Goal: Transaction & Acquisition: Download file/media

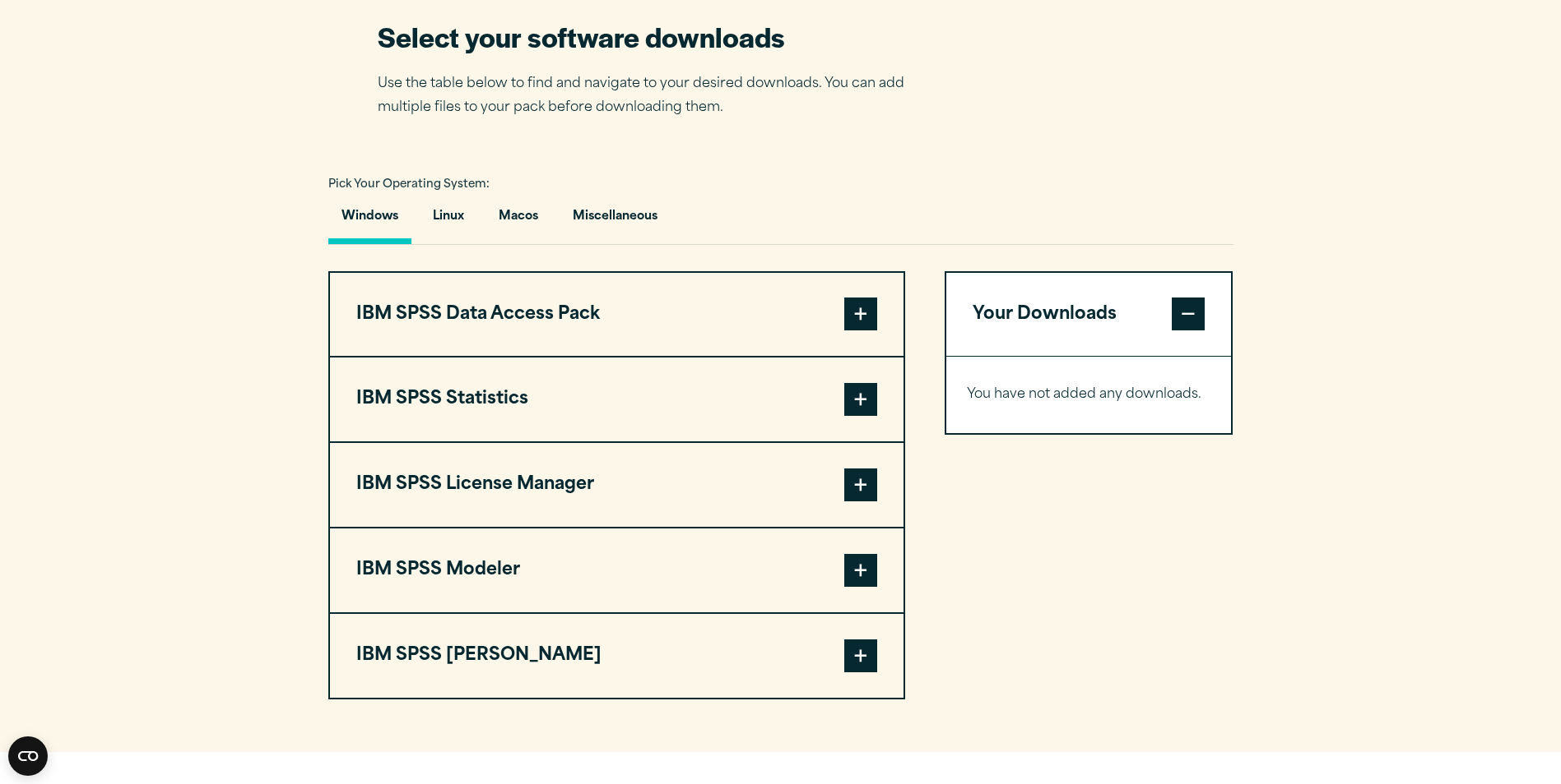
scroll to position [1069, 0]
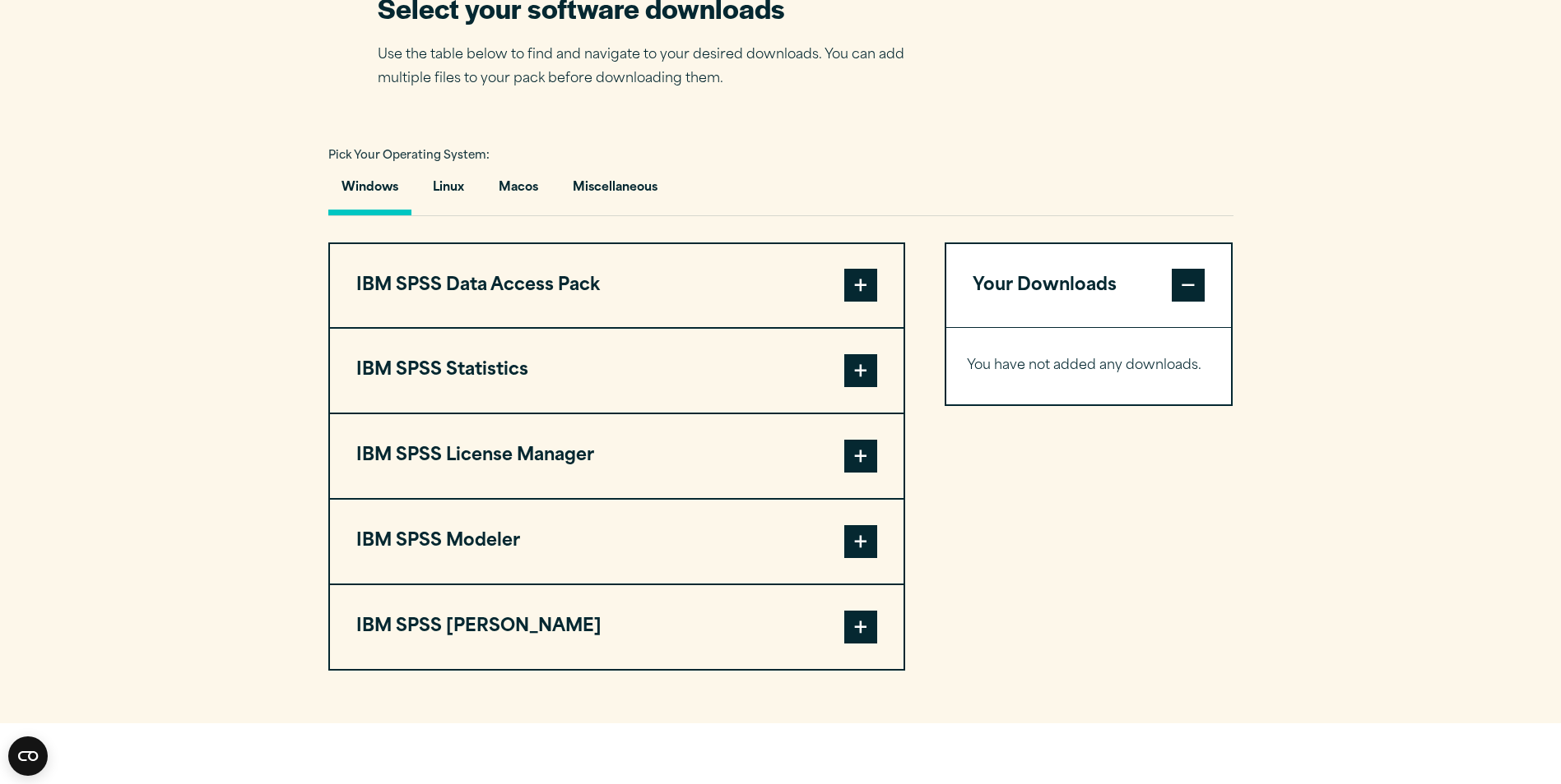
click at [614, 410] on button "IBM SPSS Statistics" at bounding box center [616, 371] width 573 height 84
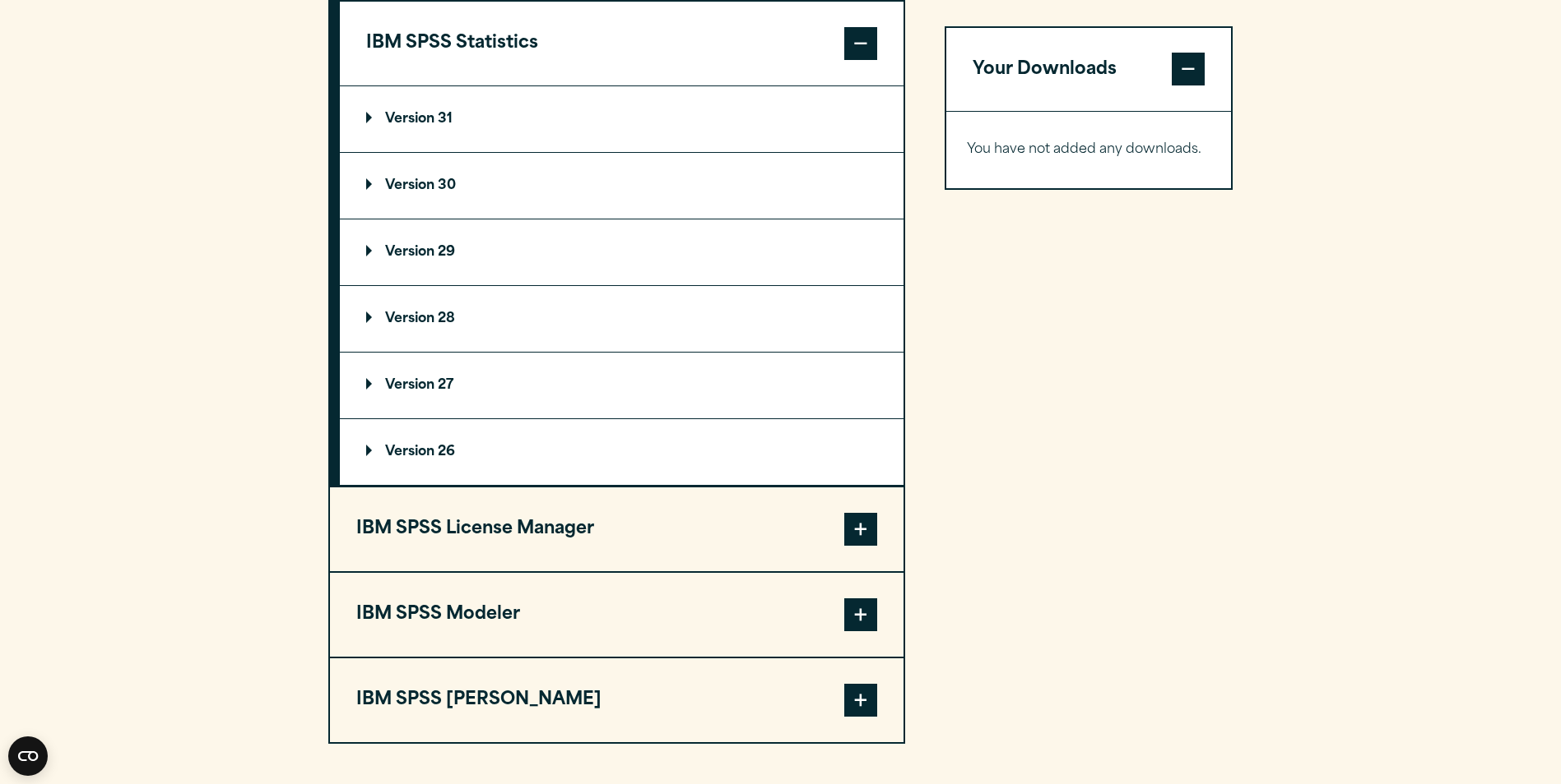
scroll to position [1398, 0]
click at [476, 217] on summary "Version 30" at bounding box center [621, 184] width 563 height 66
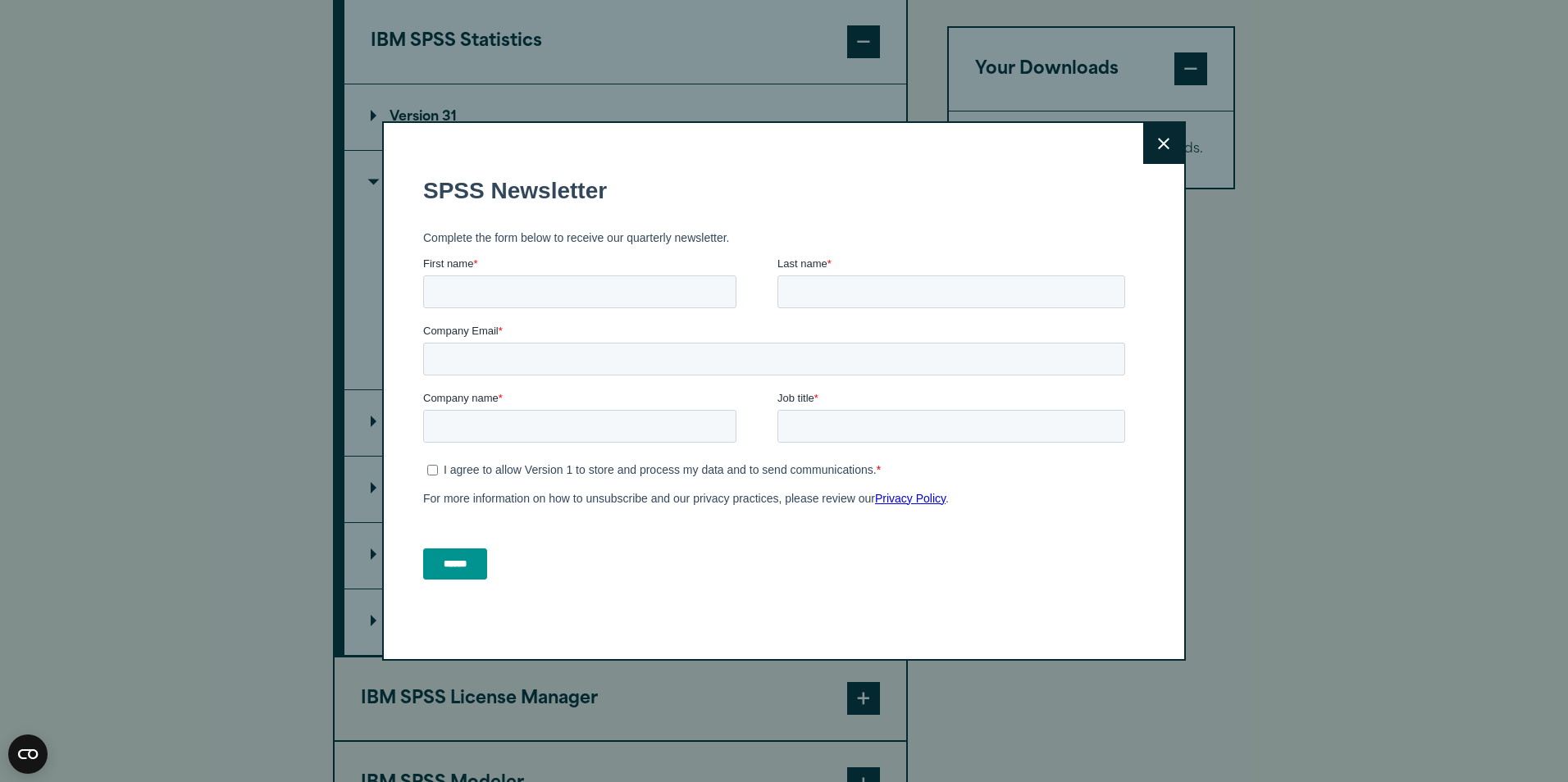
click at [1149, 141] on button "Close" at bounding box center [1163, 143] width 41 height 41
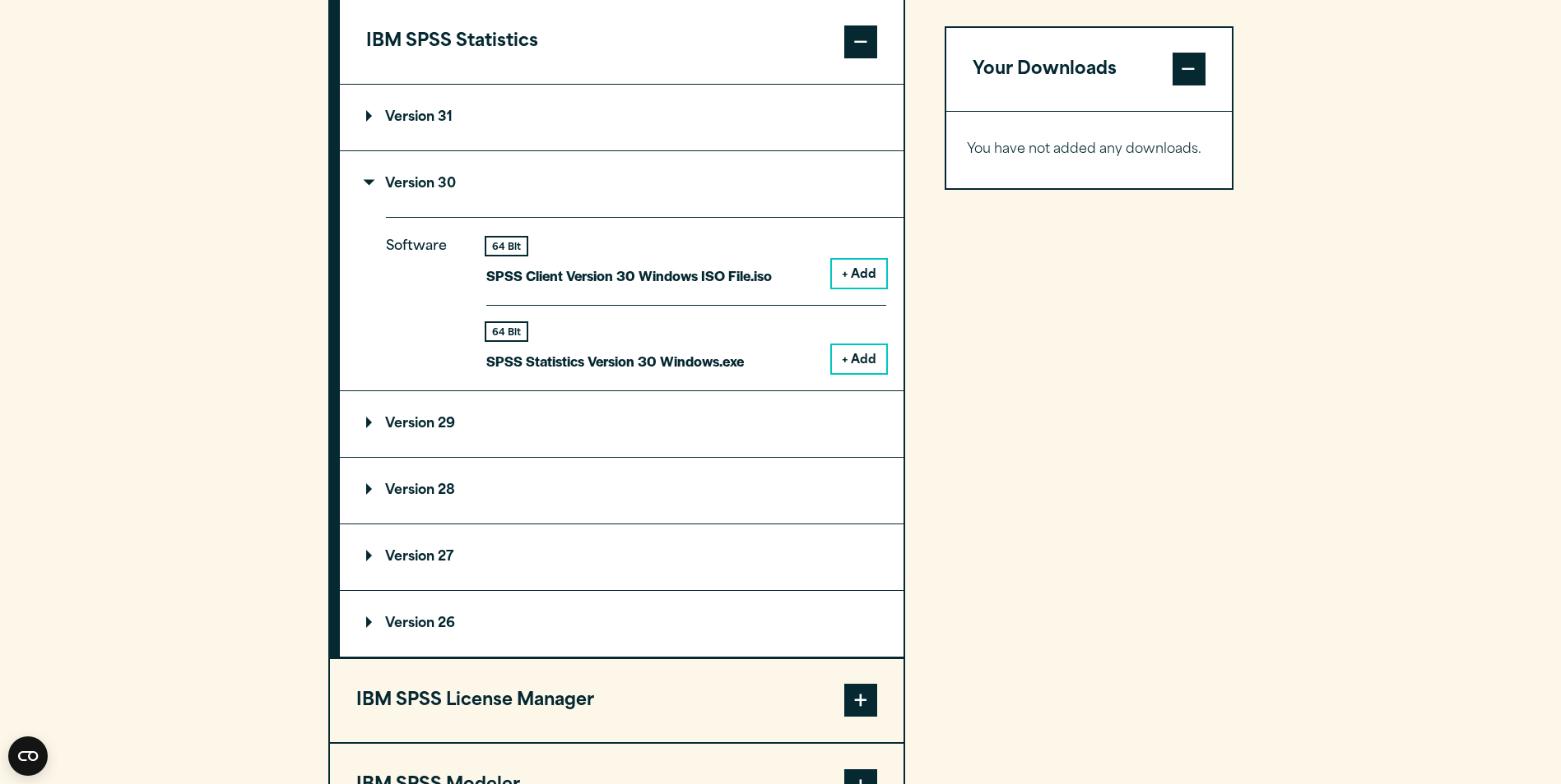
click at [865, 373] on button "+ Add" at bounding box center [859, 359] width 55 height 28
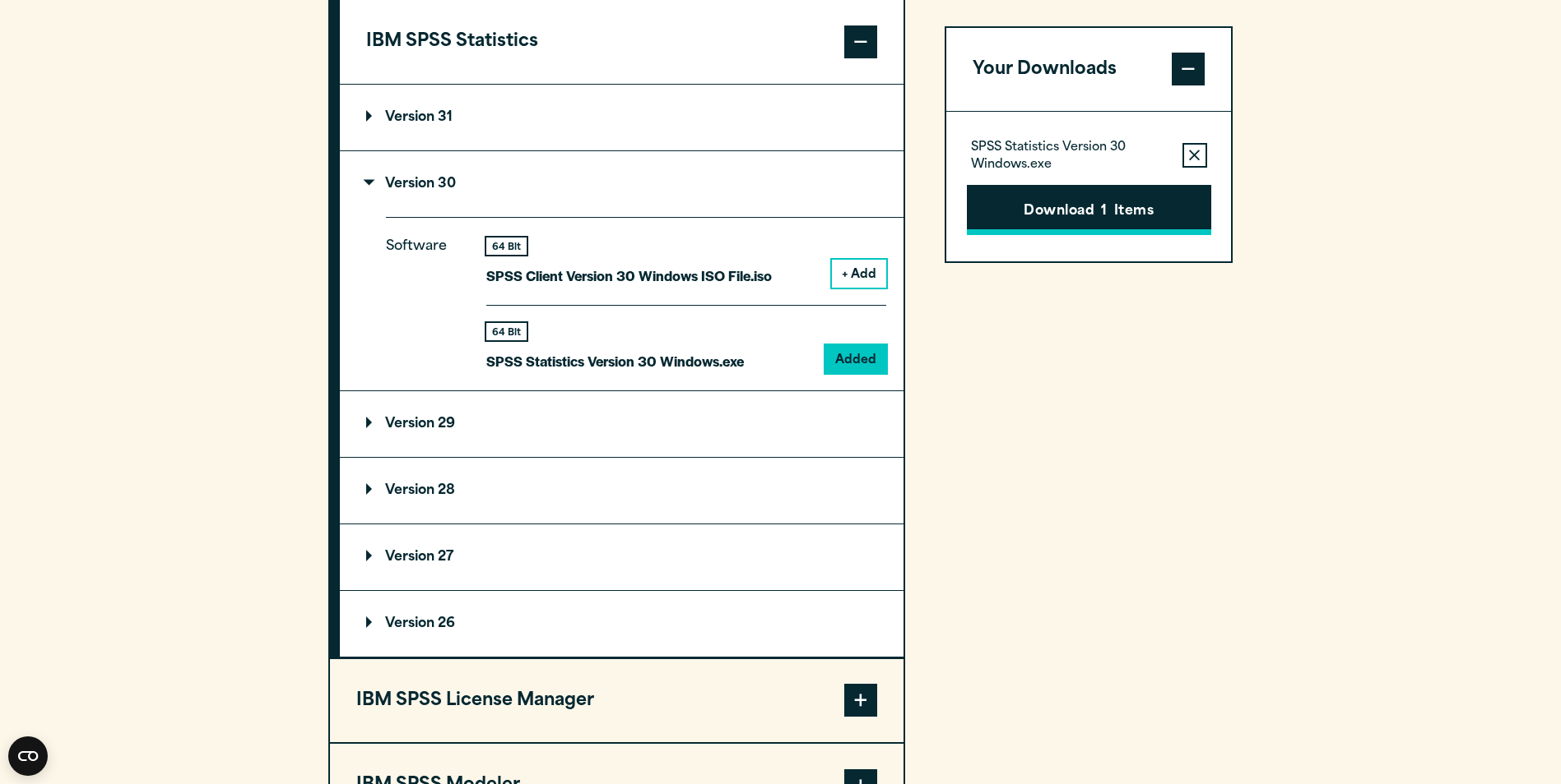
click at [1099, 217] on button "Download 1 Items" at bounding box center [1088, 210] width 244 height 51
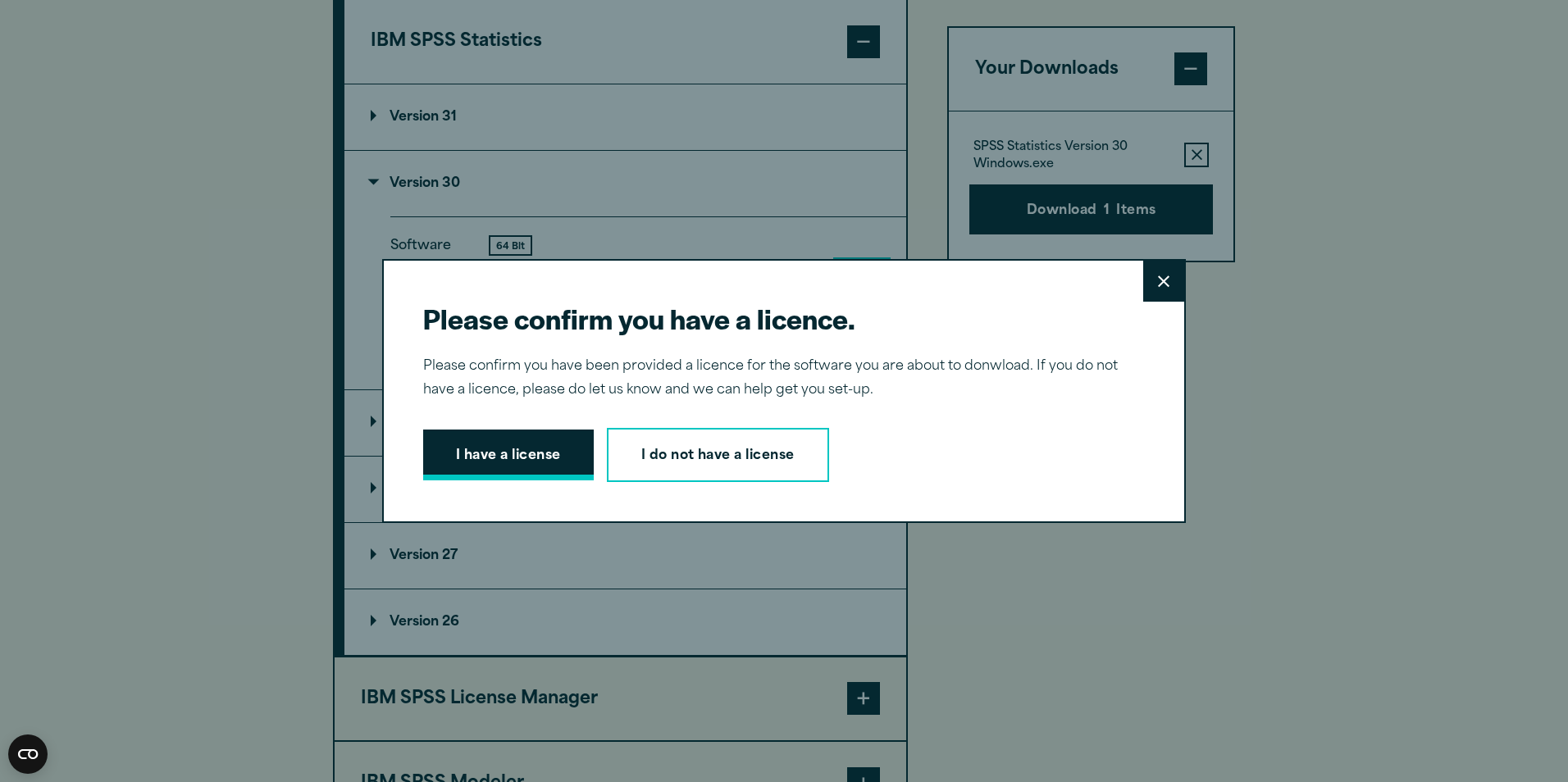
click at [544, 460] on button "I have a license" at bounding box center [508, 455] width 171 height 51
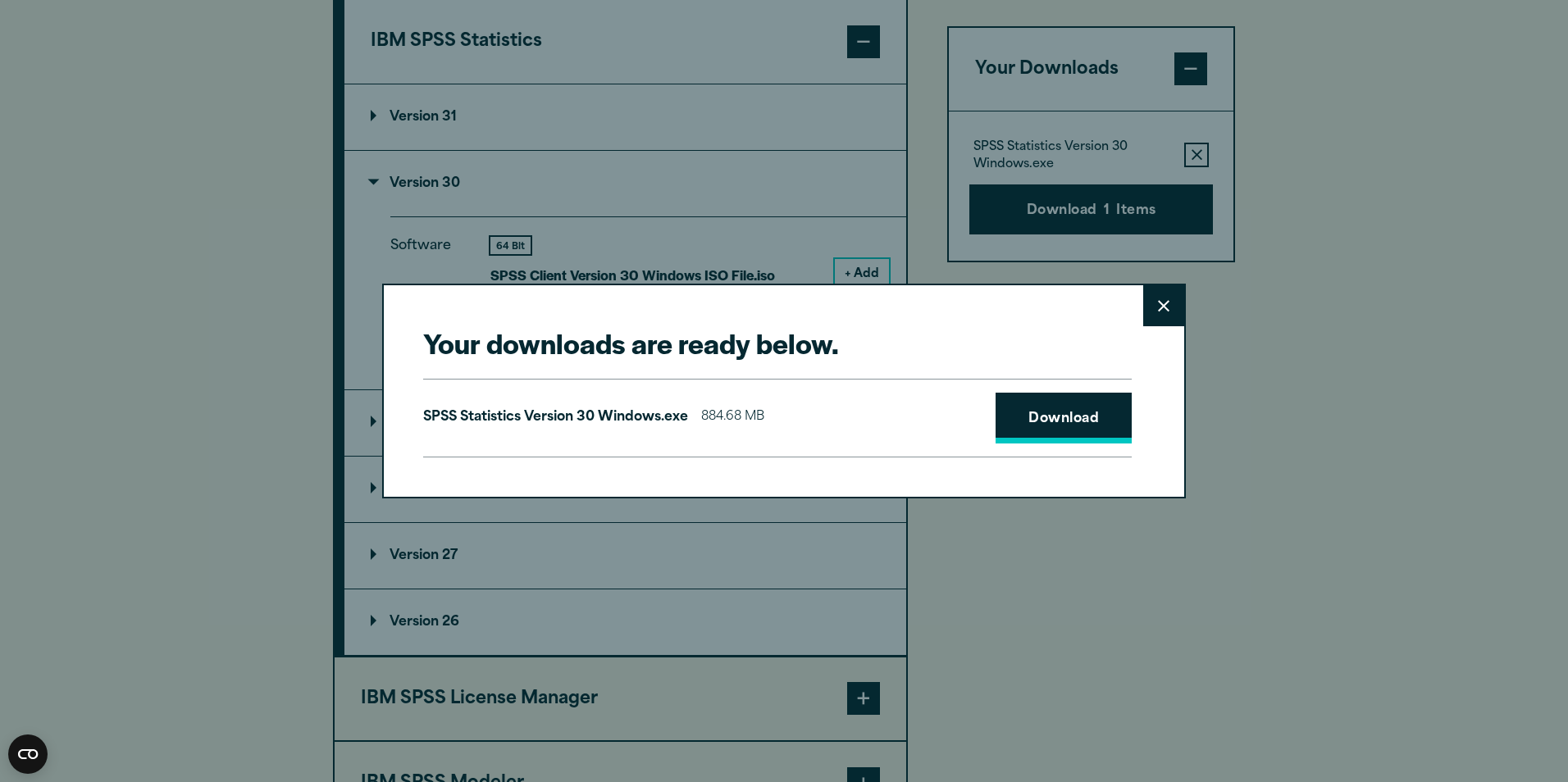
click at [1043, 422] on link "Download" at bounding box center [1063, 418] width 136 height 51
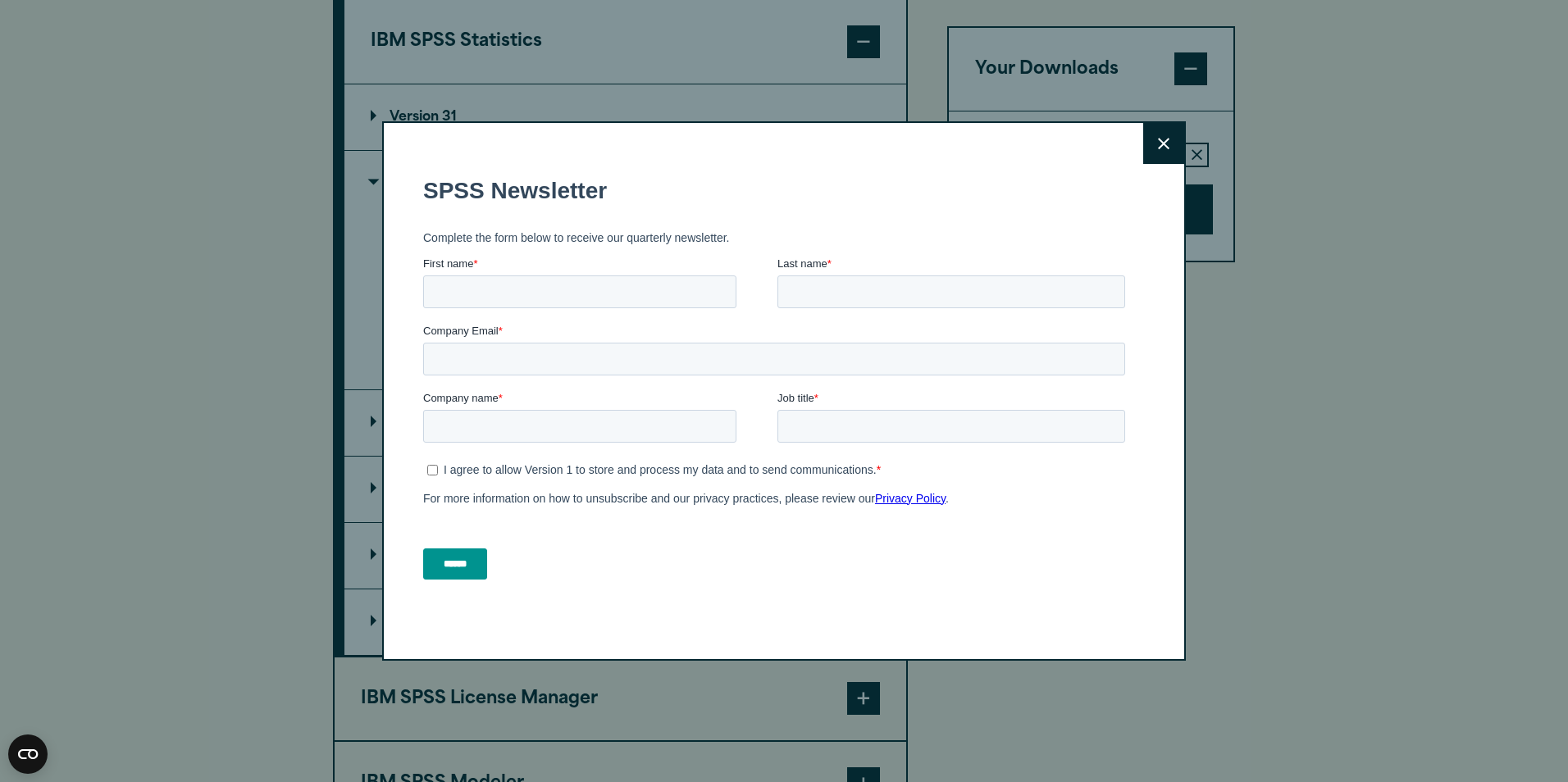
click at [1136, 148] on div "Close" at bounding box center [784, 391] width 804 height 540
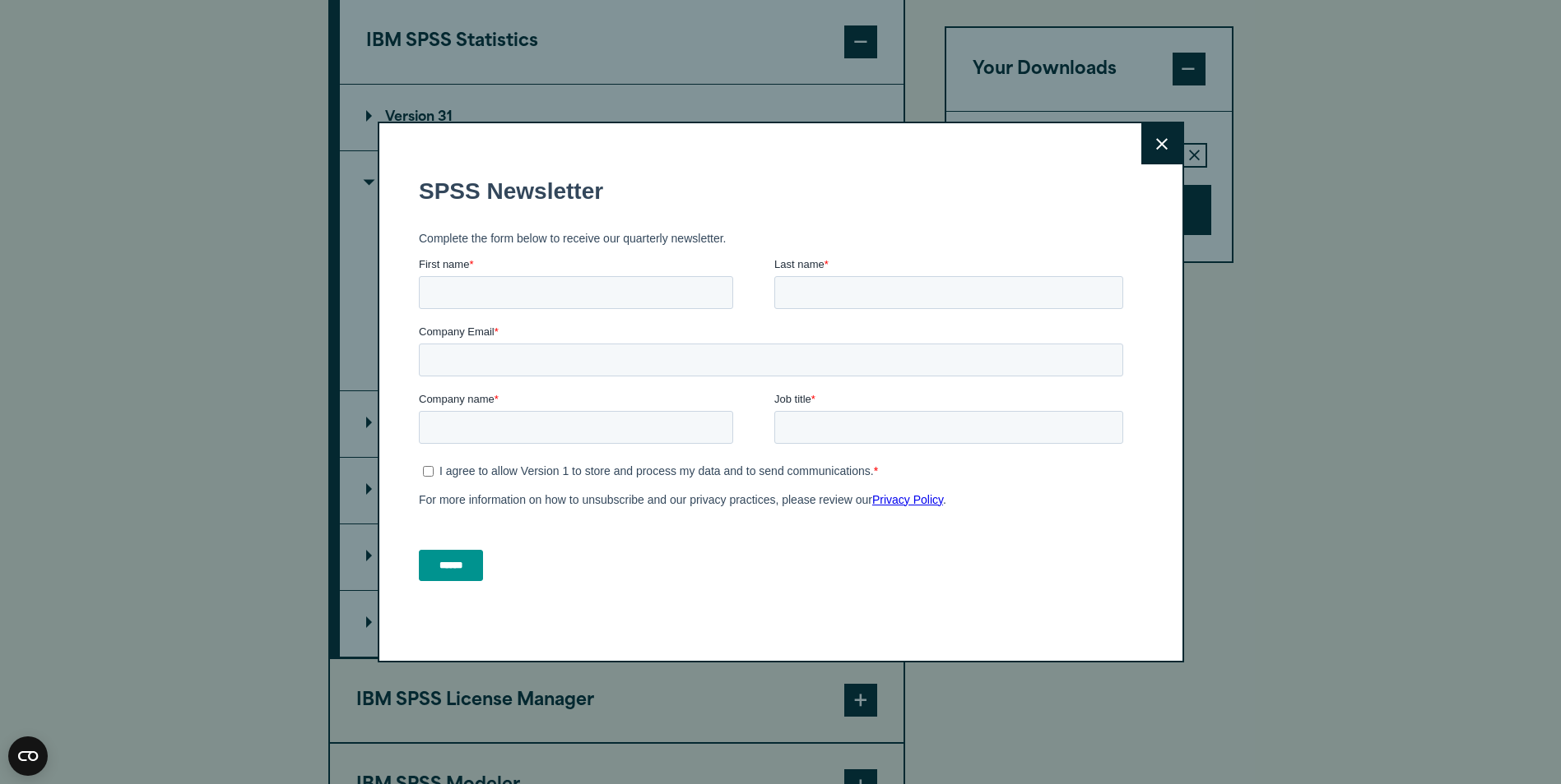
click at [1155, 143] on button "Close" at bounding box center [1161, 143] width 41 height 41
